Goal: Information Seeking & Learning: Understand process/instructions

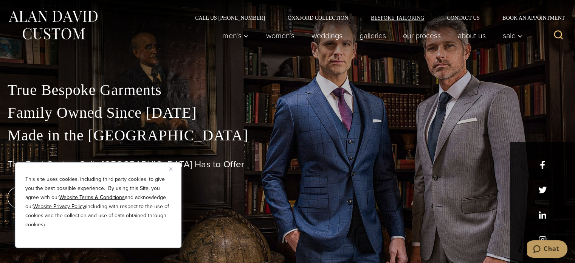
click at [366, 18] on link "Bespoke Tailoring" at bounding box center [398, 17] width 76 height 5
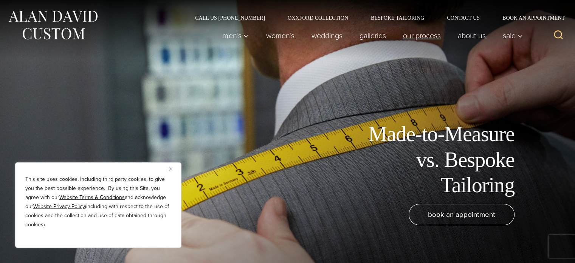
click at [423, 36] on link "Our Process" at bounding box center [421, 35] width 55 height 15
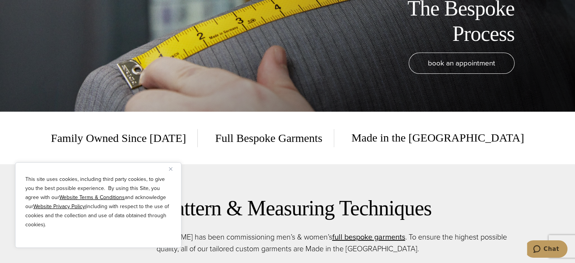
scroll to position [265, 0]
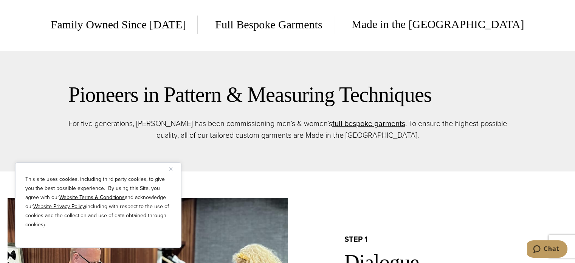
click at [172, 172] on button "Close" at bounding box center [173, 168] width 9 height 9
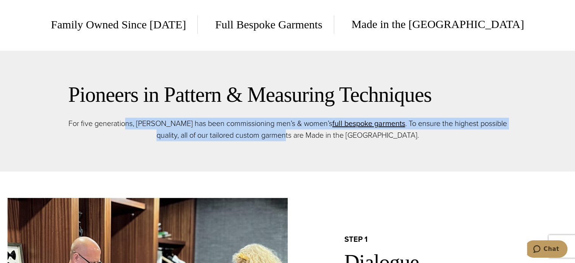
drag, startPoint x: 243, startPoint y: 128, endPoint x: 436, endPoint y: 140, distance: 192.8
click at [404, 140] on p "For five generations, Alan David has been commissioning men’s & women’s full be…" at bounding box center [287, 129] width 439 height 23
click at [443, 140] on p "For five generations, Alan David has been commissioning men’s & women’s full be…" at bounding box center [287, 129] width 439 height 23
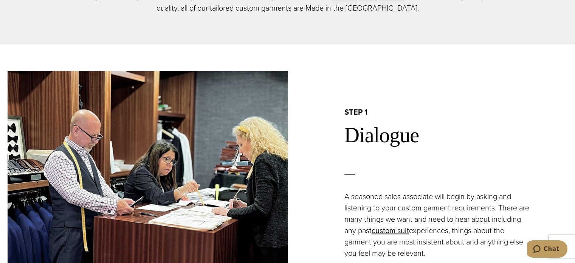
scroll to position [454, 0]
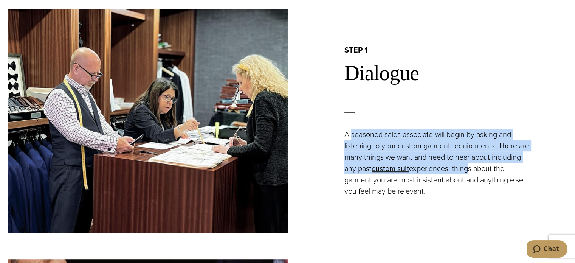
drag, startPoint x: 350, startPoint y: 133, endPoint x: 470, endPoint y: 172, distance: 126.0
click at [470, 172] on p "A seasoned sales associate will begin by asking and listening to your custom ga…" at bounding box center [438, 163] width 188 height 68
click at [468, 172] on p "A seasoned sales associate will begin by asking and listening to your custom ga…" at bounding box center [438, 163] width 188 height 68
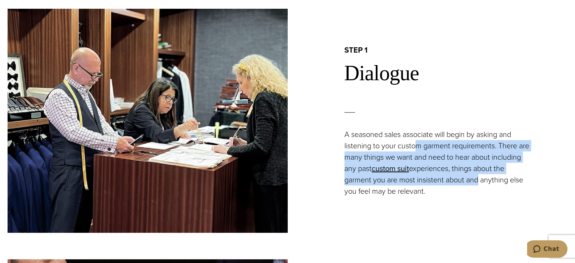
drag, startPoint x: 473, startPoint y: 176, endPoint x: 414, endPoint y: 148, distance: 65.3
click at [414, 148] on p "A seasoned sales associate will begin by asking and listening to your custom ga…" at bounding box center [438, 163] width 188 height 68
drag, startPoint x: 389, startPoint y: 135, endPoint x: 459, endPoint y: 186, distance: 86.0
click at [459, 186] on p "A seasoned sales associate will begin by asking and listening to your custom ga…" at bounding box center [438, 163] width 188 height 68
click at [459, 187] on p "A seasoned sales associate will begin by asking and listening to your custom ga…" at bounding box center [438, 163] width 188 height 68
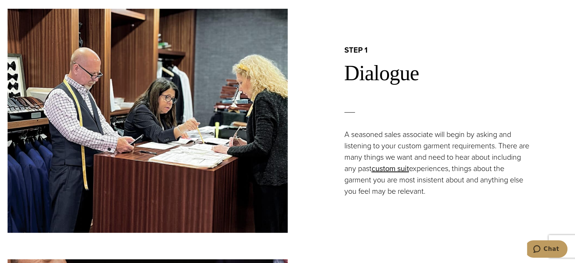
drag, startPoint x: 392, startPoint y: 152, endPoint x: 494, endPoint y: 200, distance: 112.8
click at [491, 200] on div "step 1 Dialogue A seasoned sales associate will begin by asking and listening t…" at bounding box center [428, 121] width 280 height 224
click at [494, 200] on div "step 1 Dialogue A seasoned sales associate will begin by asking and listening t…" at bounding box center [428, 121] width 280 height 224
drag, startPoint x: 441, startPoint y: 185, endPoint x: 374, endPoint y: 143, distance: 79.0
click at [377, 150] on p "A seasoned sales associate will begin by asking and listening to your custom ga…" at bounding box center [438, 163] width 188 height 68
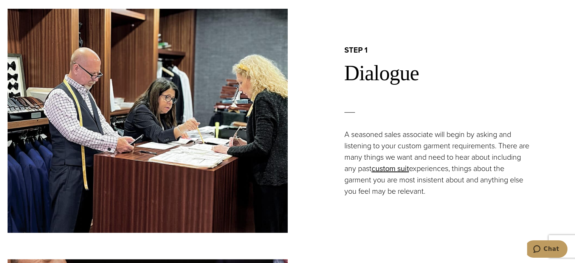
drag, startPoint x: 374, startPoint y: 141, endPoint x: 457, endPoint y: 198, distance: 101.0
click at [457, 198] on div "step 1 Dialogue A seasoned sales associate will begin by asking and listening t…" at bounding box center [428, 121] width 280 height 224
click at [462, 198] on div "step 1 Dialogue A seasoned sales associate will begin by asking and listening t…" at bounding box center [428, 121] width 280 height 224
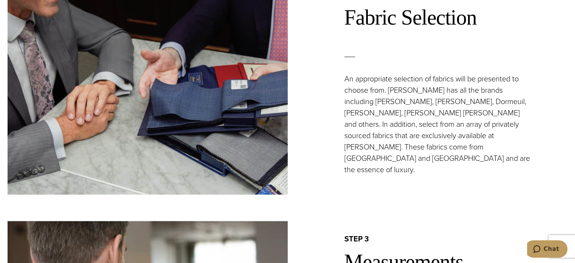
scroll to position [756, 0]
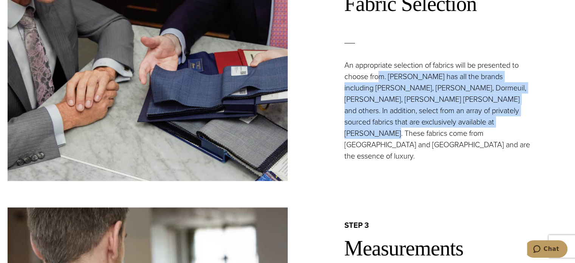
drag, startPoint x: 380, startPoint y: 90, endPoint x: 465, endPoint y: 136, distance: 97.5
click at [465, 136] on p "An appropriate selection of fabrics will be presented to choose from. Alan Davi…" at bounding box center [438, 110] width 188 height 102
drag, startPoint x: 418, startPoint y: 120, endPoint x: 377, endPoint y: 86, distance: 53.2
click at [377, 86] on p "An appropriate selection of fabrics will be presented to choose from. Alan Davi…" at bounding box center [438, 110] width 188 height 102
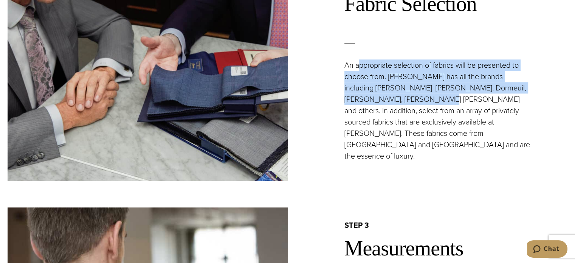
drag, startPoint x: 358, startPoint y: 81, endPoint x: 399, endPoint y: 109, distance: 49.8
click at [399, 109] on p "An appropriate selection of fabrics will be presented to choose from. Alan Davi…" at bounding box center [438, 110] width 188 height 102
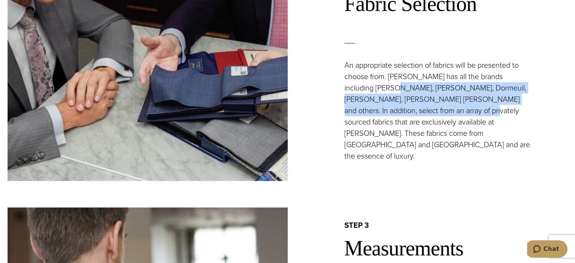
drag, startPoint x: 391, startPoint y: 104, endPoint x: 426, endPoint y: 119, distance: 38.3
click at [426, 119] on p "An appropriate selection of fabrics will be presented to choose from. Alan Davi…" at bounding box center [438, 110] width 188 height 102
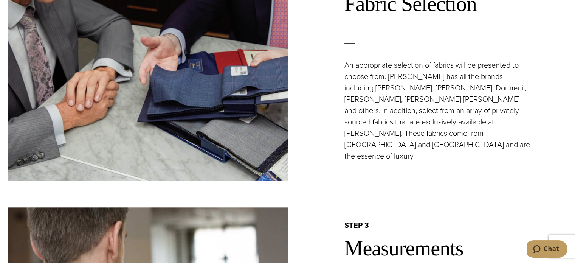
click at [428, 119] on p "An appropriate selection of fabrics will be presented to choose from. Alan Davi…" at bounding box center [438, 110] width 188 height 102
drag, startPoint x: 413, startPoint y: 100, endPoint x: 445, endPoint y: 102, distance: 31.4
click at [445, 102] on p "An appropriate selection of fabrics will be presented to choose from. Alan Davi…" at bounding box center [438, 110] width 188 height 102
copy p "Loro Piana"
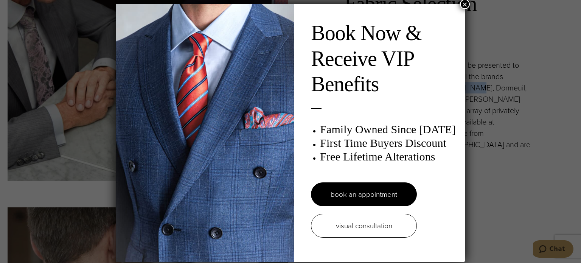
click at [461, 6] on button "×" at bounding box center [465, 4] width 10 height 10
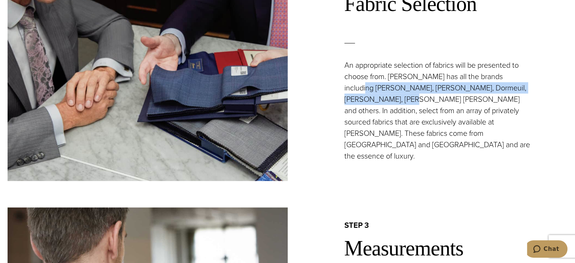
drag, startPoint x: 345, startPoint y: 97, endPoint x: 371, endPoint y: 109, distance: 28.9
click at [371, 109] on p "An appropriate selection of fabrics will be presented to choose from. Alan Davi…" at bounding box center [438, 110] width 188 height 102
copy p "Ermenegildo Zegna, Loro Piana, Dormeuil, Reda, Vitale Barberis"
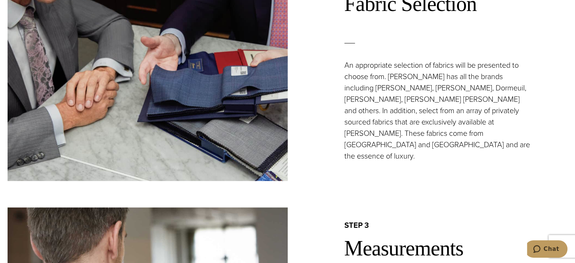
click at [416, 119] on p "An appropriate selection of fabrics will be presented to choose from. Alan Davi…" at bounding box center [438, 110] width 188 height 102
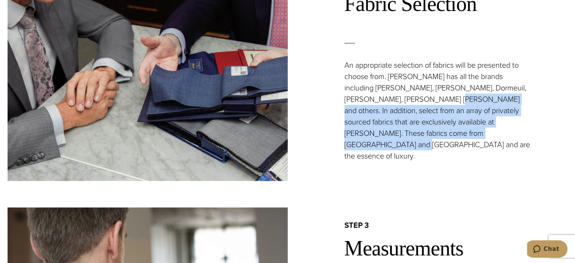
drag, startPoint x: 407, startPoint y: 112, endPoint x: 467, endPoint y: 141, distance: 66.8
click at [467, 141] on p "An appropriate selection of fabrics will be presented to choose from. Alan Davi…" at bounding box center [438, 110] width 188 height 102
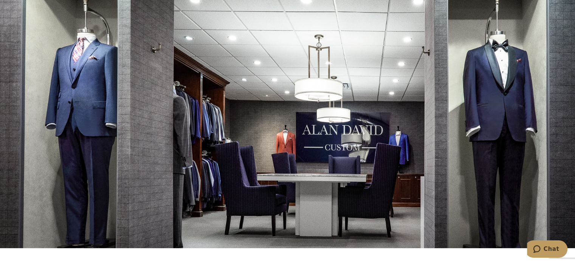
scroll to position [2117, 0]
